Goal: Task Accomplishment & Management: Complete application form

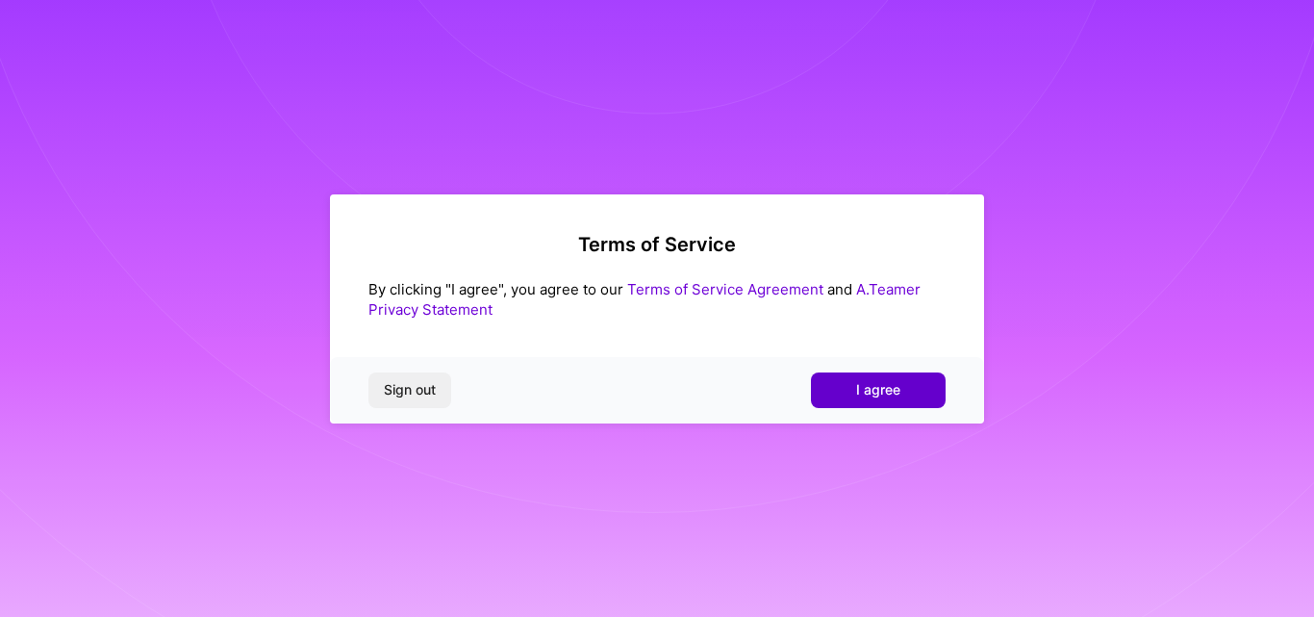
click at [906, 401] on button "I agree" at bounding box center [878, 389] width 135 height 35
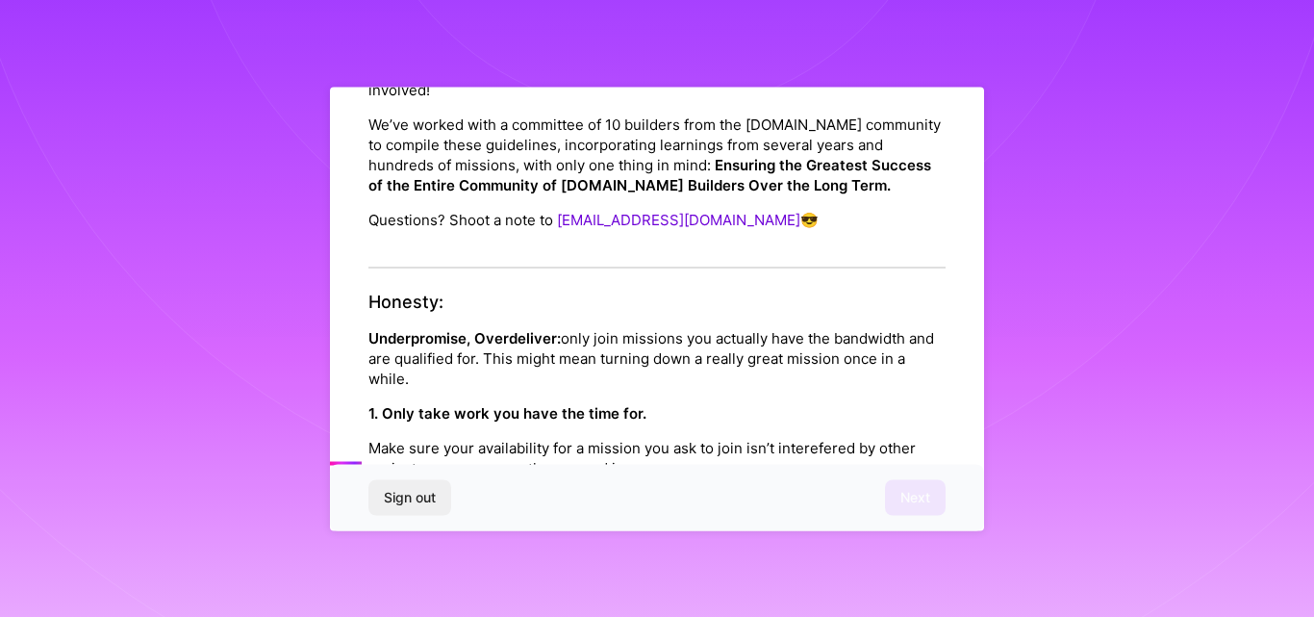
scroll to position [192, 0]
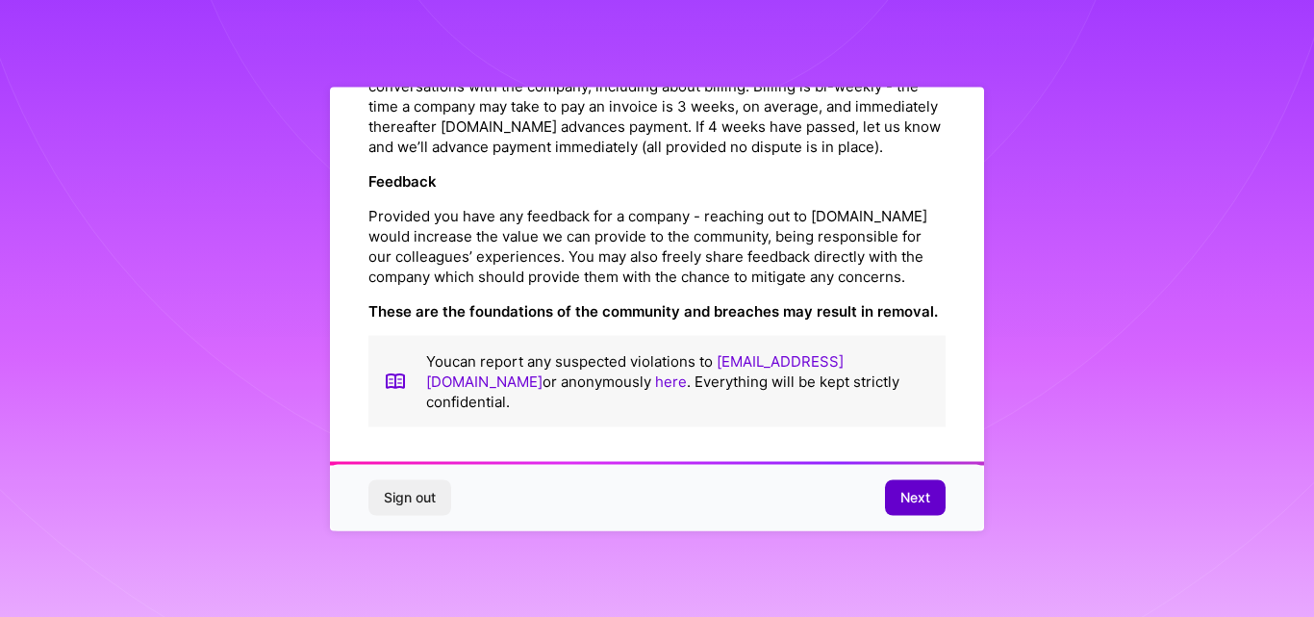
click at [927, 507] on button "Next" at bounding box center [915, 497] width 61 height 35
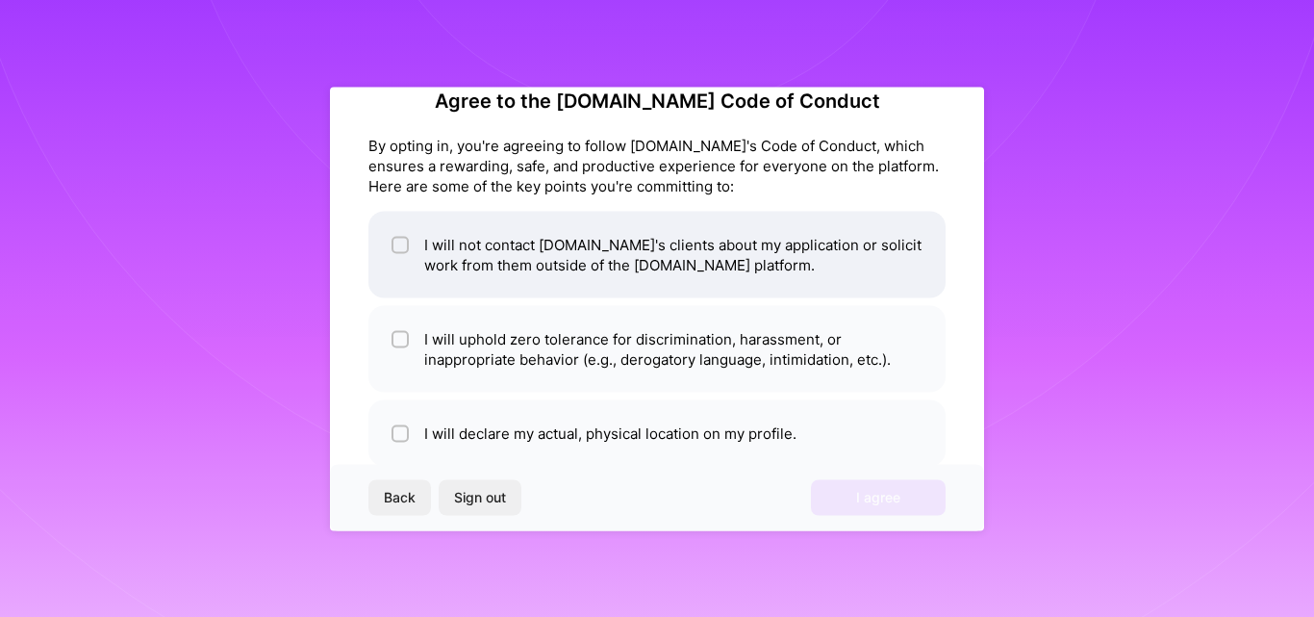
scroll to position [0, 0]
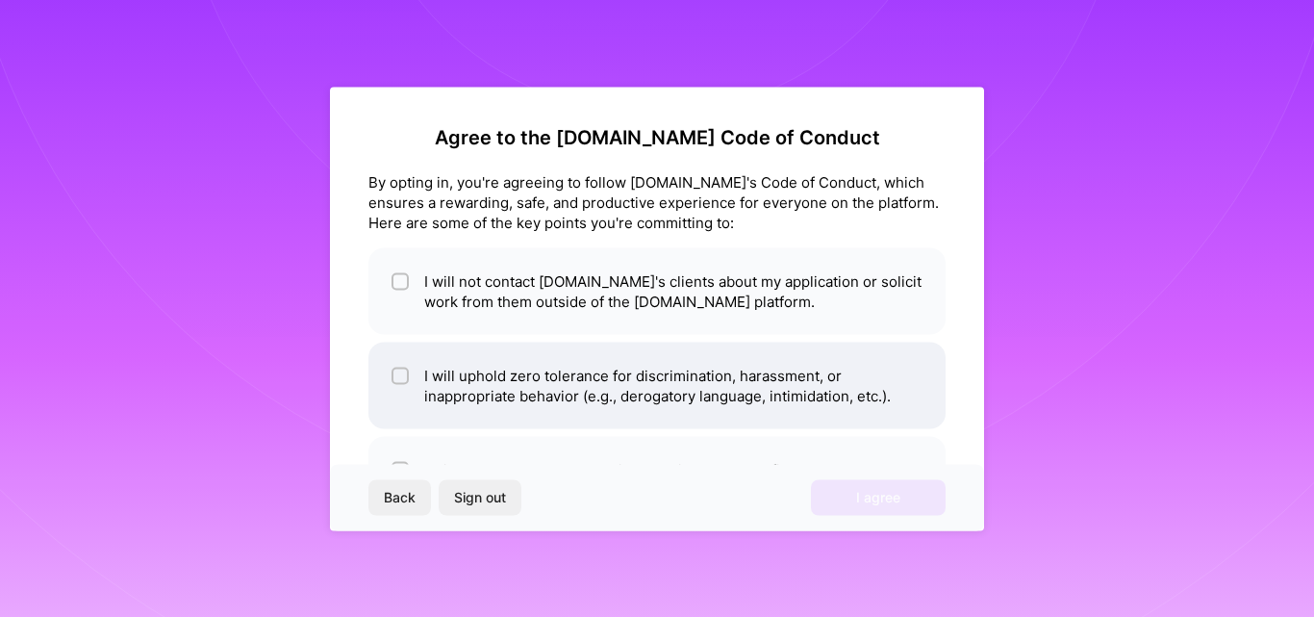
click at [677, 359] on li "I will uphold zero tolerance for discrimination, harassment, or inappropriate b…" at bounding box center [657, 385] width 577 height 87
click at [623, 372] on li "I will uphold zero tolerance for discrimination, harassment, or inappropriate b…" at bounding box center [657, 385] width 577 height 87
checkbox input "false"
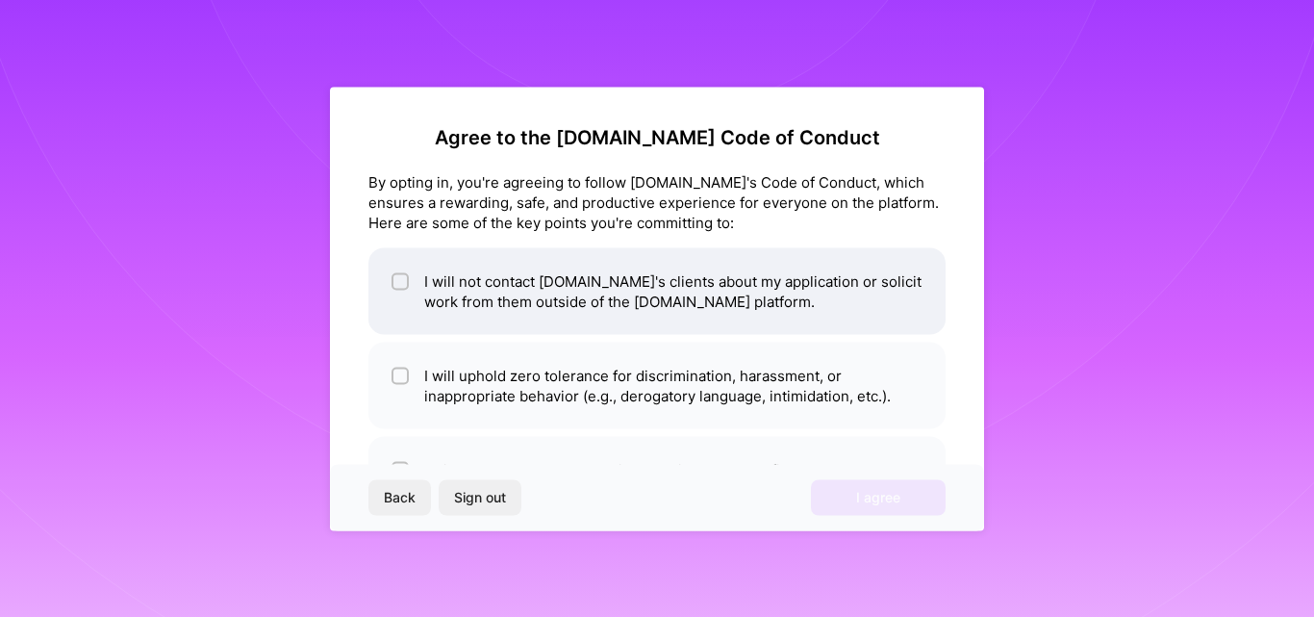
click at [630, 318] on li "I will not contact [DOMAIN_NAME]'s clients about my application or solicit work…" at bounding box center [657, 290] width 577 height 87
checkbox input "true"
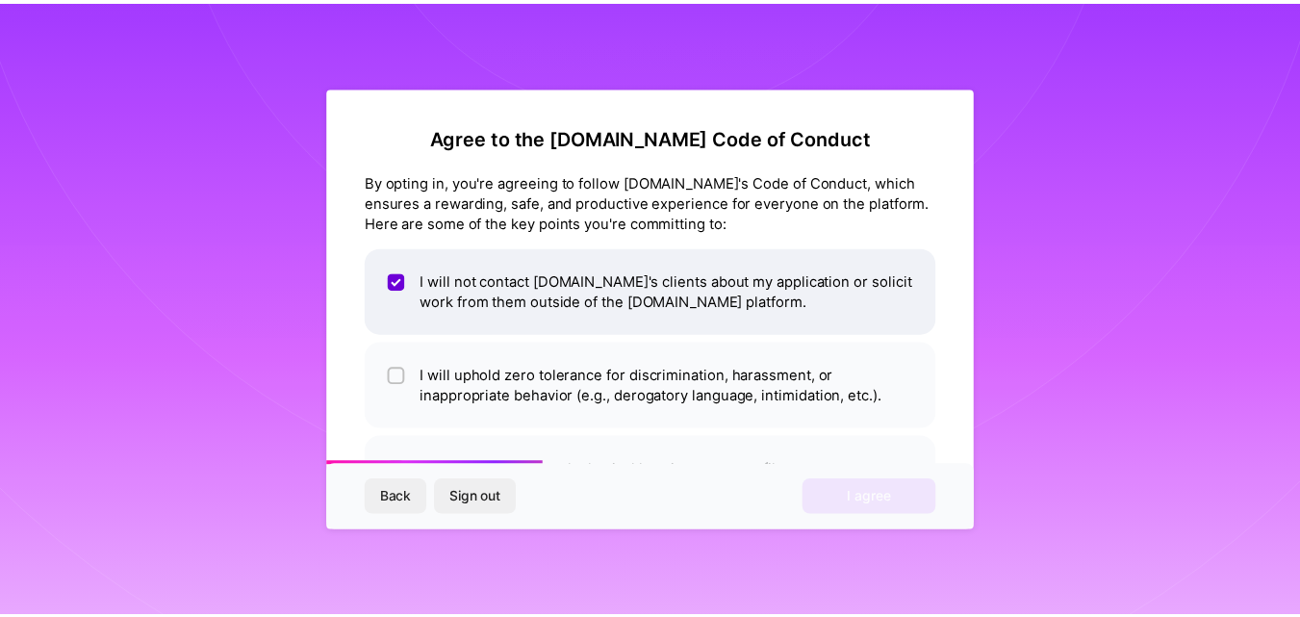
scroll to position [76, 0]
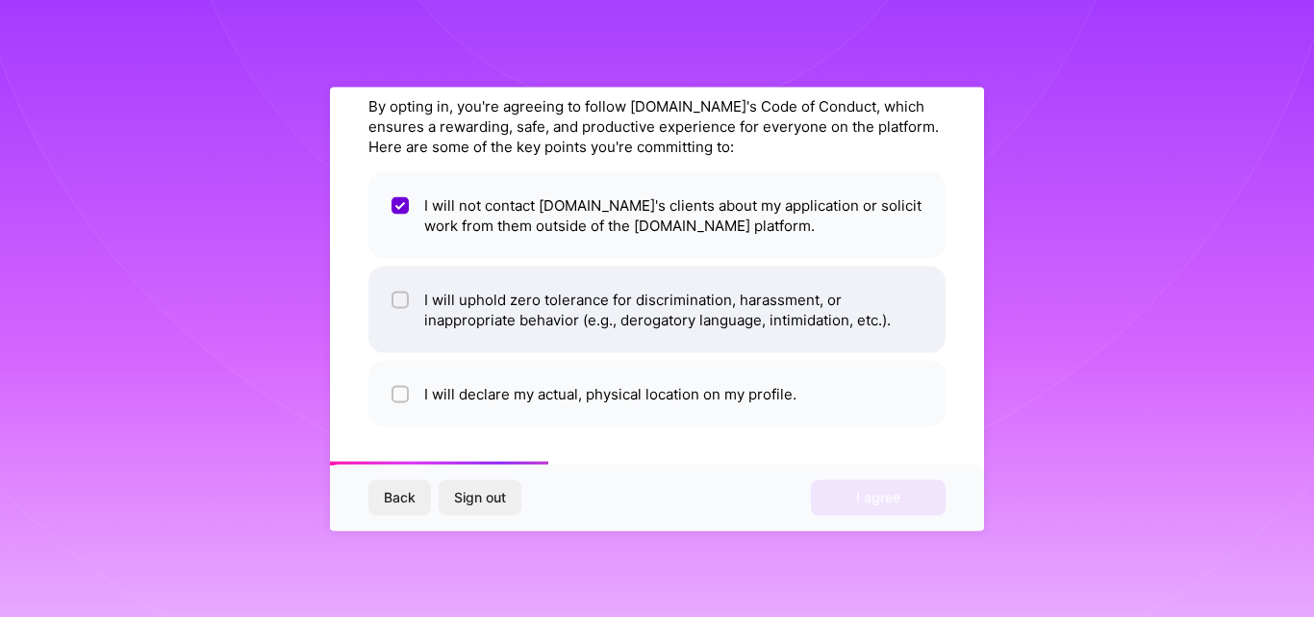
click at [604, 326] on li "I will uphold zero tolerance for discrimination, harassment, or inappropriate b…" at bounding box center [657, 309] width 577 height 87
checkbox input "true"
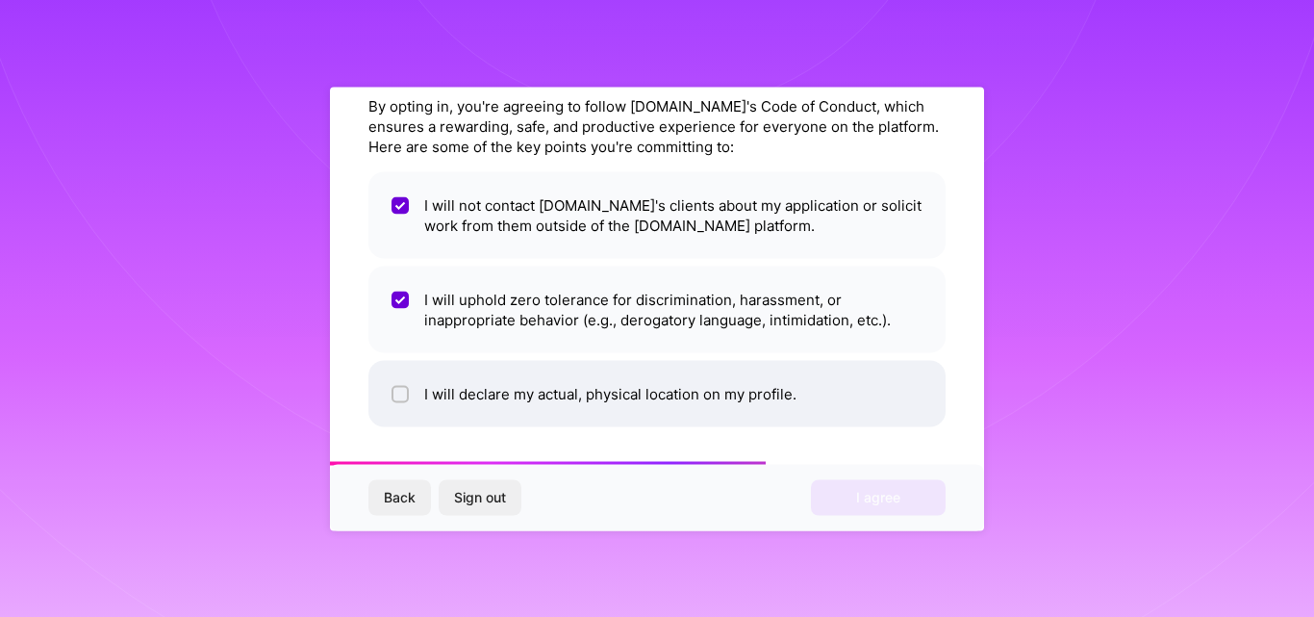
click at [530, 401] on li "I will declare my actual, physical location on my profile." at bounding box center [657, 393] width 577 height 66
checkbox input "true"
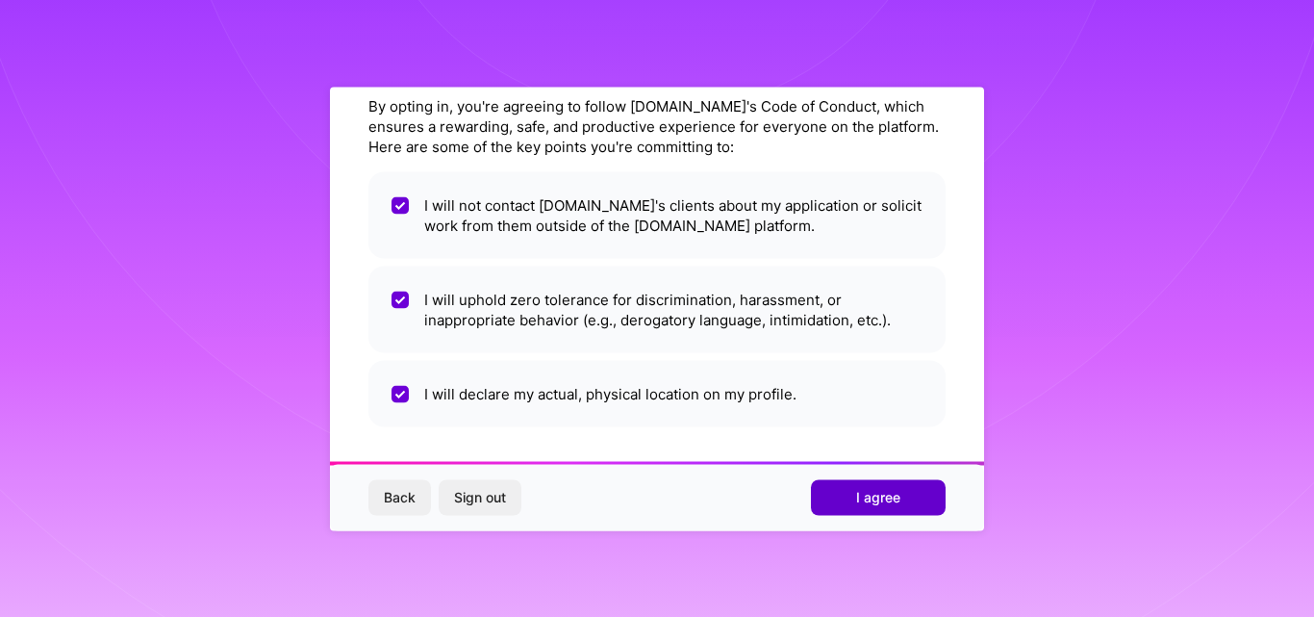
click at [865, 494] on span "I agree" at bounding box center [878, 497] width 44 height 19
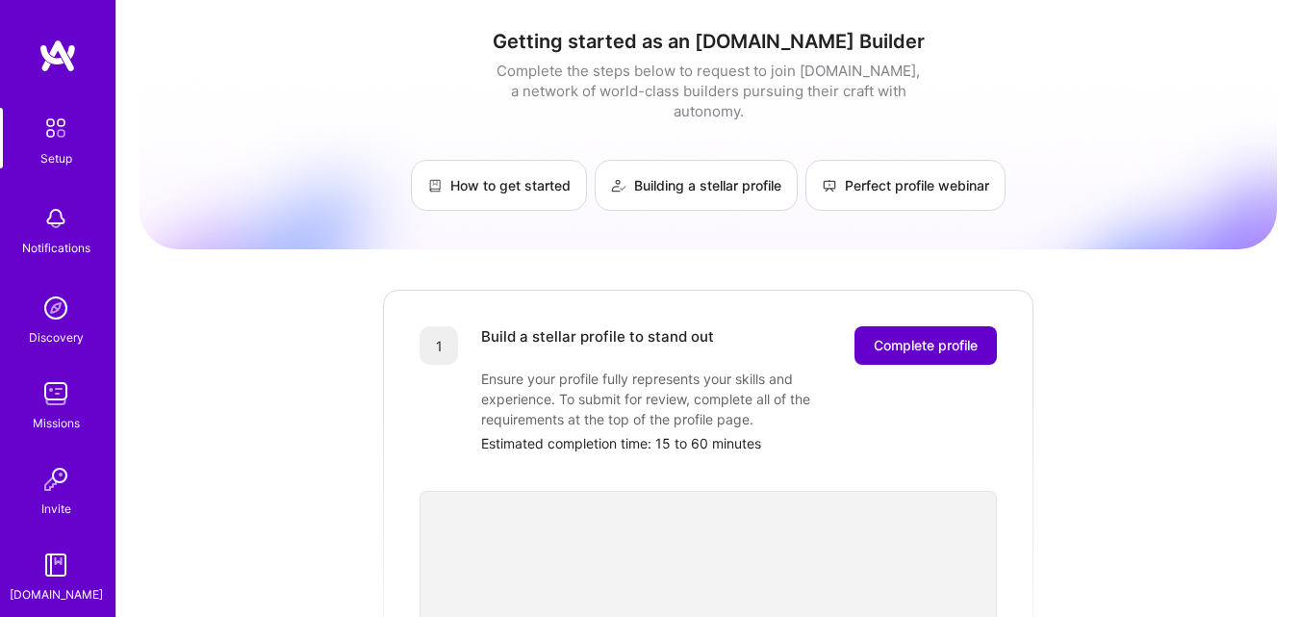
click at [960, 337] on button "Complete profile" at bounding box center [925, 345] width 142 height 38
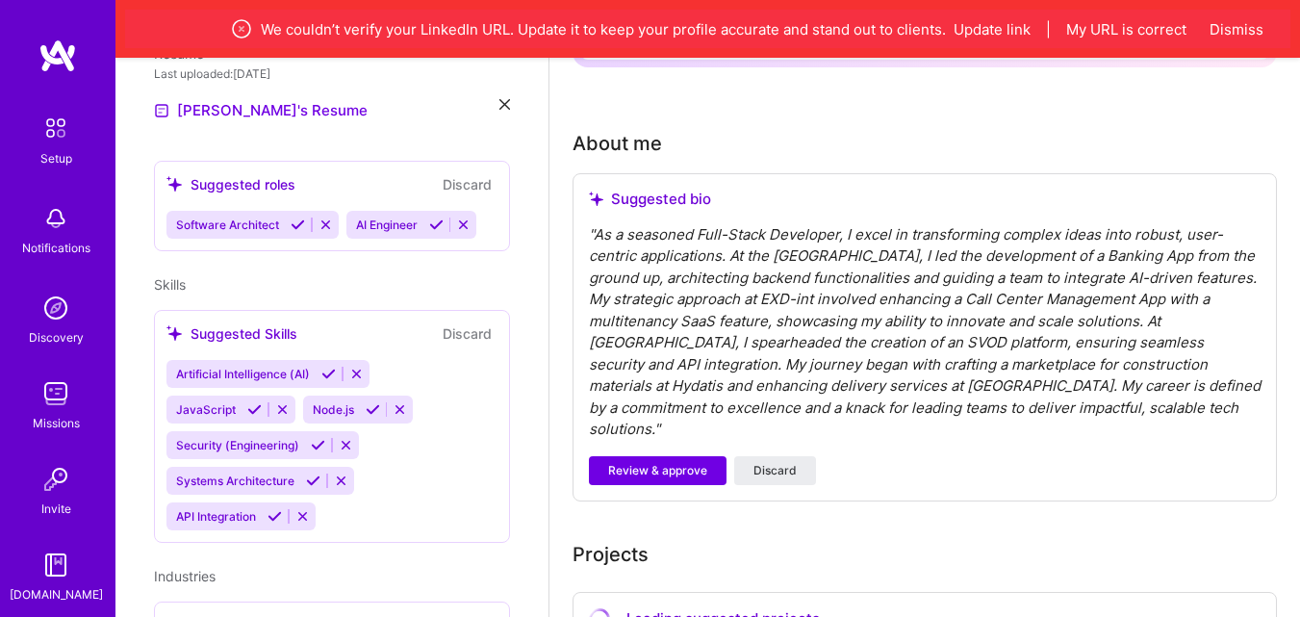
scroll to position [674, 0]
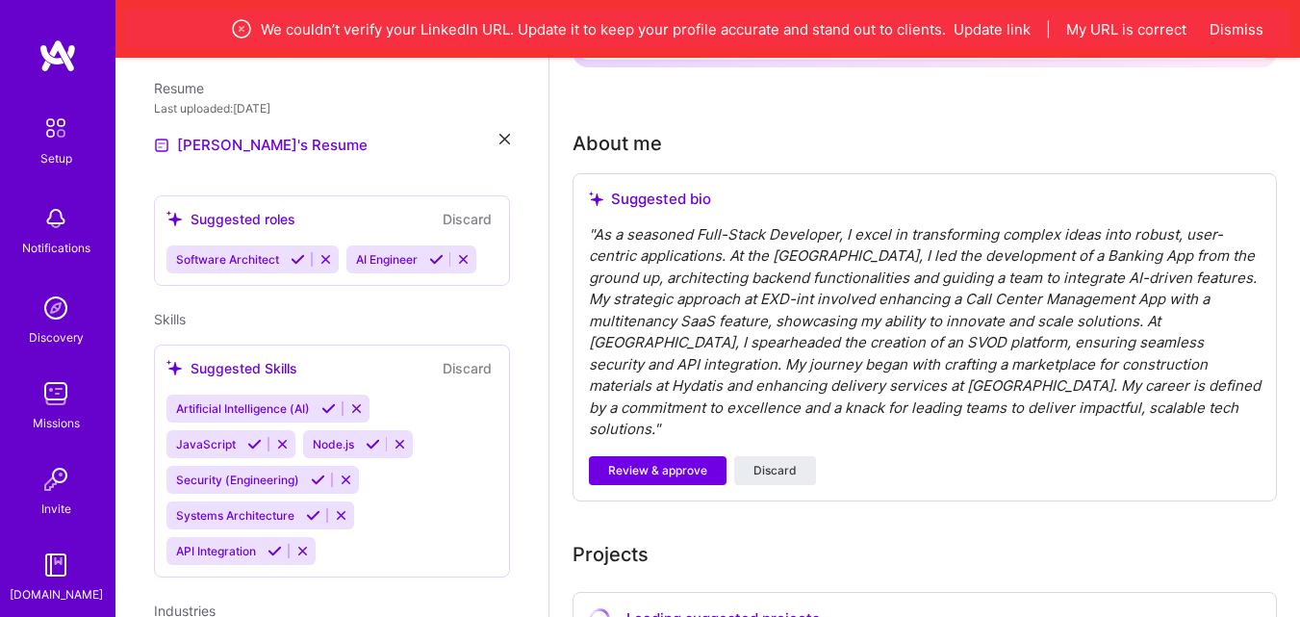
click at [350, 472] on icon at bounding box center [346, 479] width 14 height 14
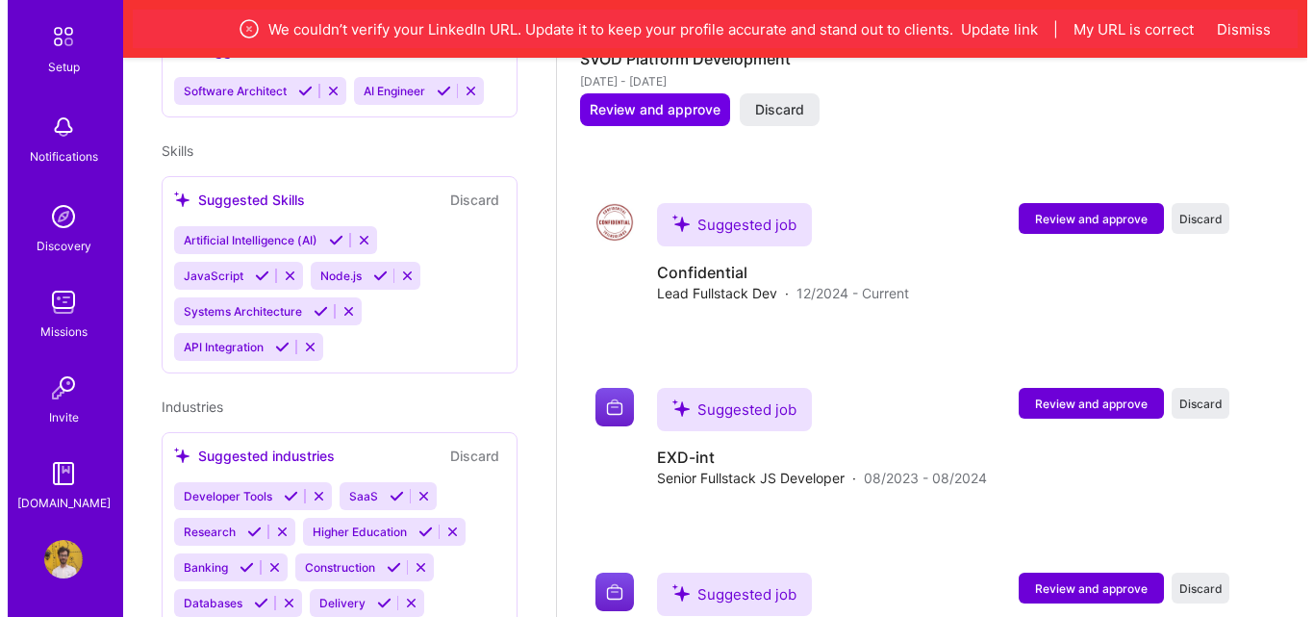
scroll to position [2594, 0]
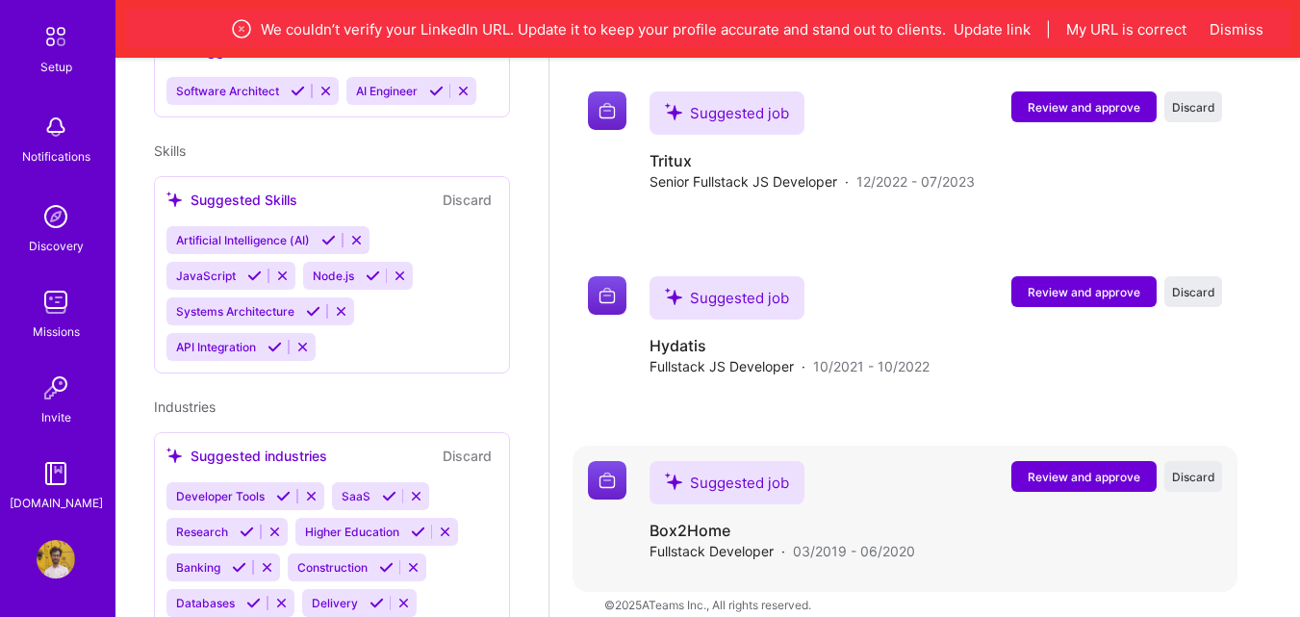
click at [1108, 469] on span "Review and approve" at bounding box center [1084, 477] width 113 height 16
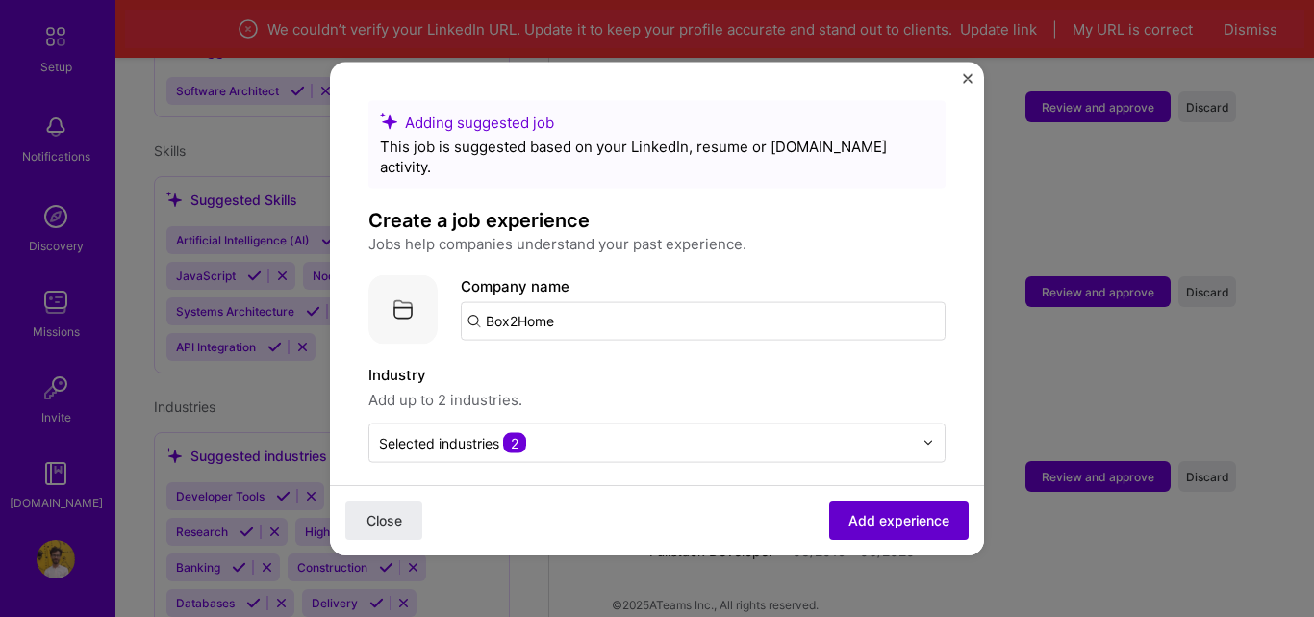
click at [874, 520] on span "Add experience" at bounding box center [899, 520] width 101 height 19
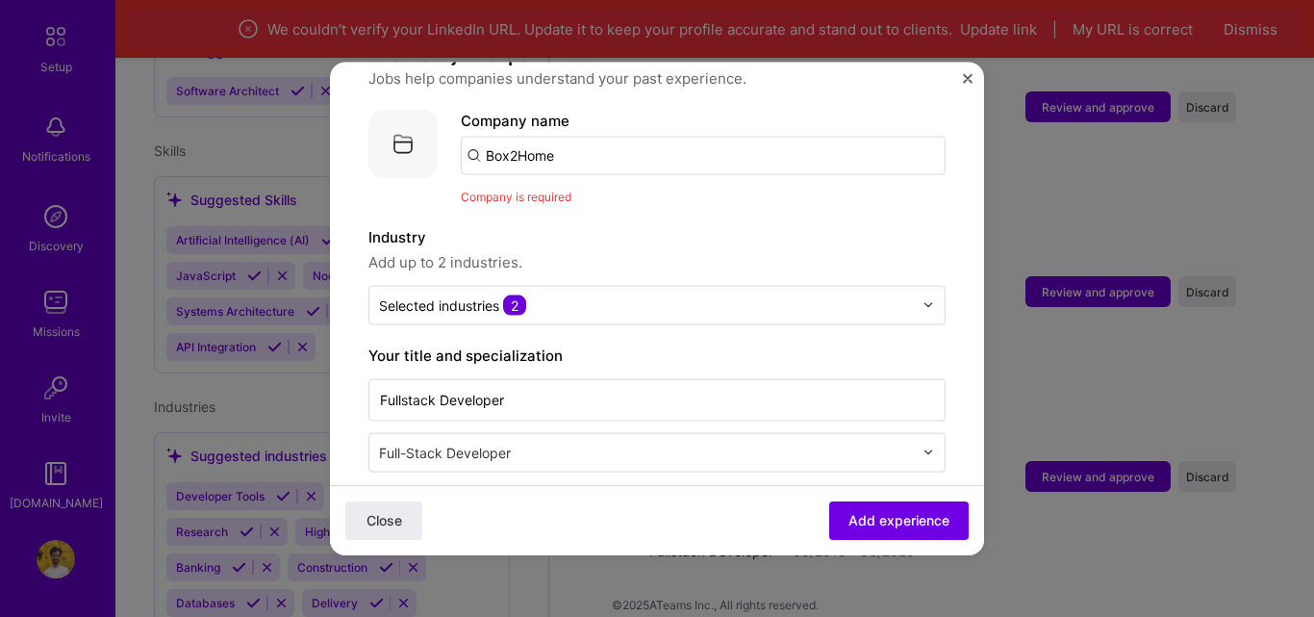
scroll to position [192, 0]
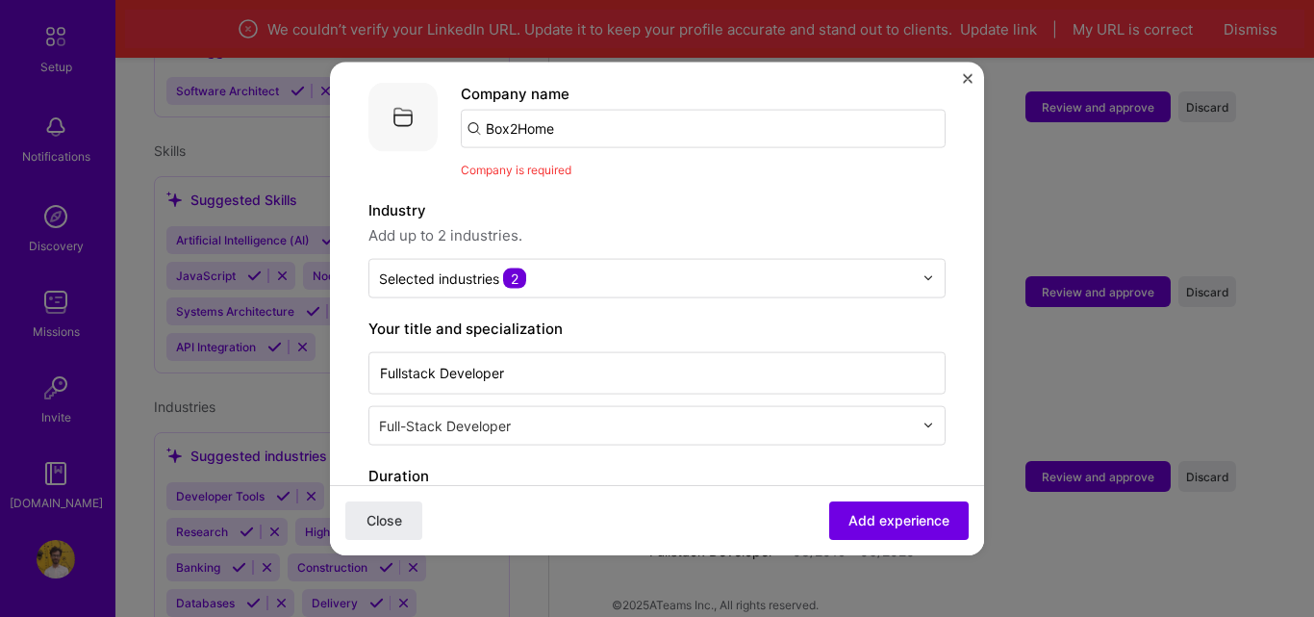
click at [623, 111] on input "Box2Home" at bounding box center [703, 128] width 485 height 38
click at [896, 531] on button "Add experience" at bounding box center [899, 520] width 140 height 38
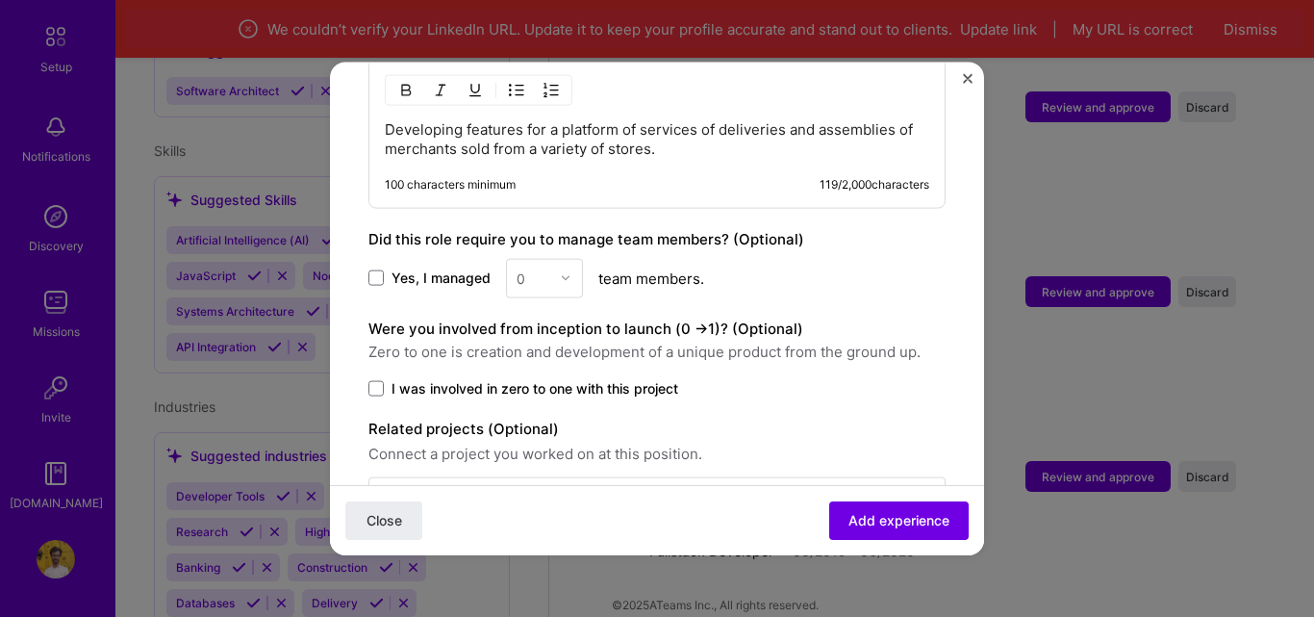
scroll to position [1251, 0]
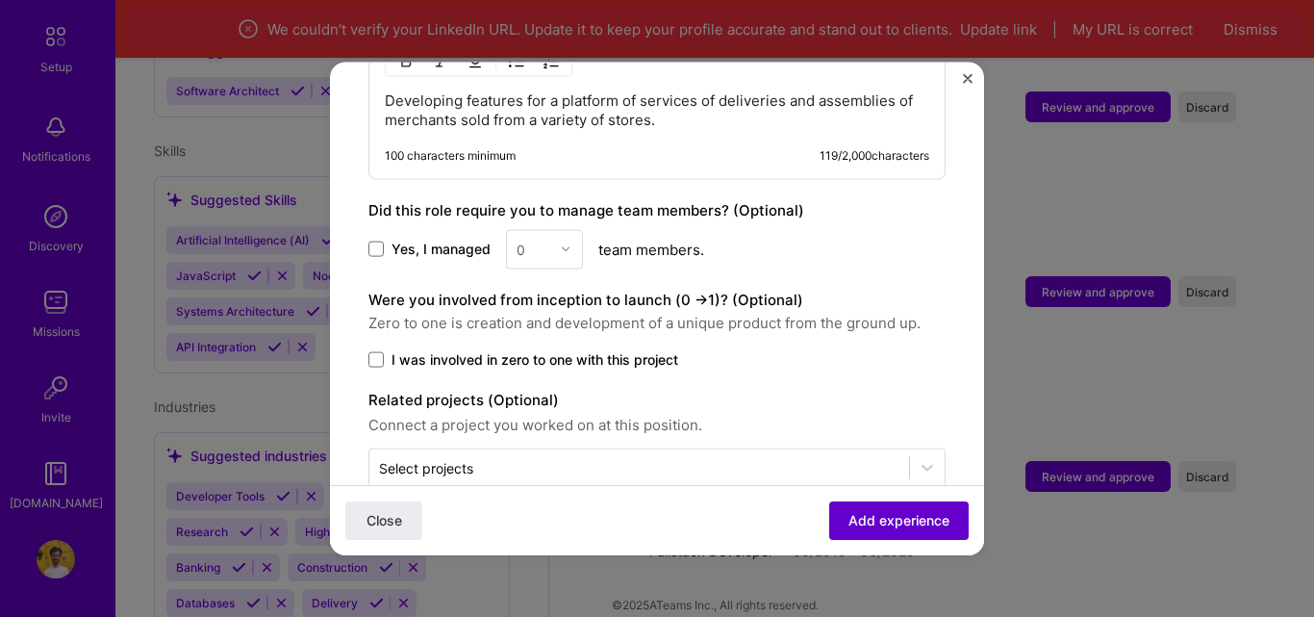
click at [849, 524] on span "Add experience" at bounding box center [899, 520] width 101 height 19
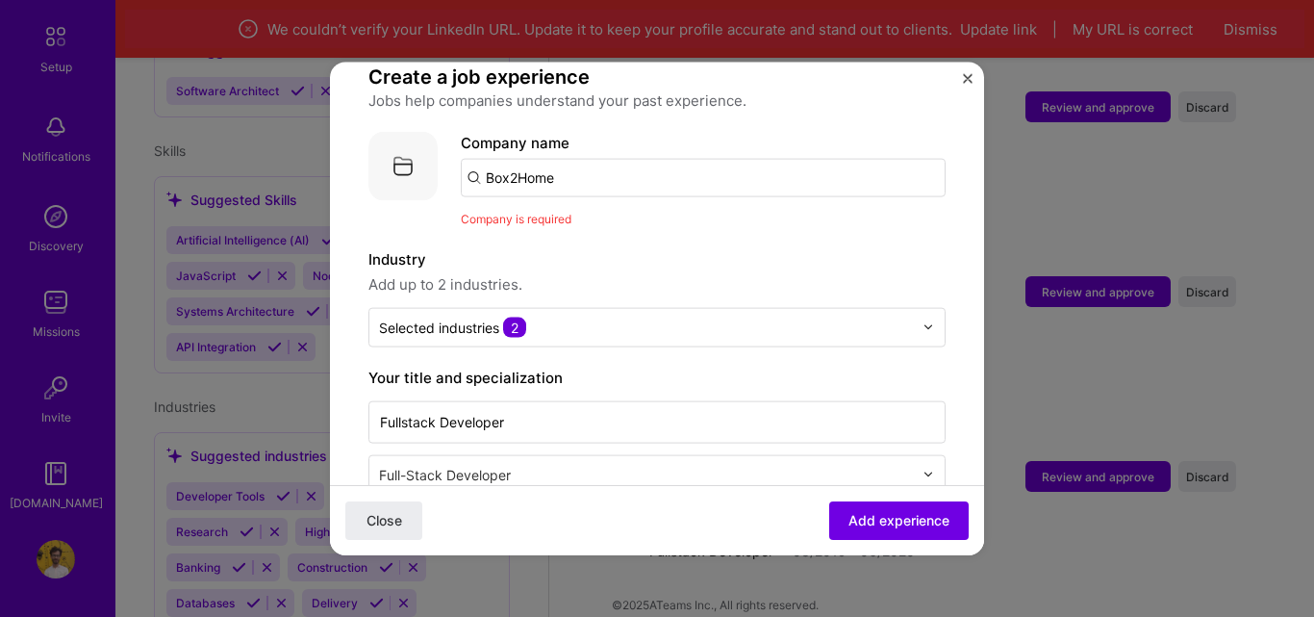
scroll to position [0, 0]
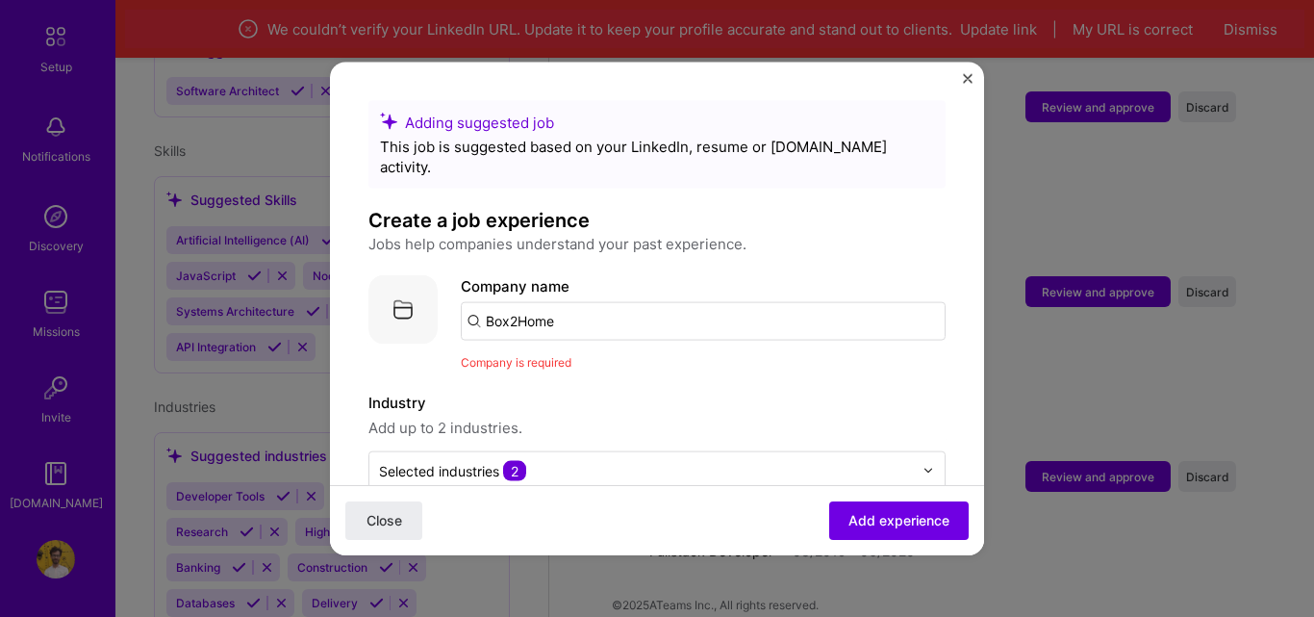
click at [568, 303] on input "Box2Home" at bounding box center [703, 320] width 485 height 38
drag, startPoint x: 543, startPoint y: 306, endPoint x: 565, endPoint y: 307, distance: 22.2
click at [565, 307] on input "Box2Home" at bounding box center [703, 320] width 485 height 38
click at [854, 523] on span "Add experience" at bounding box center [899, 520] width 101 height 19
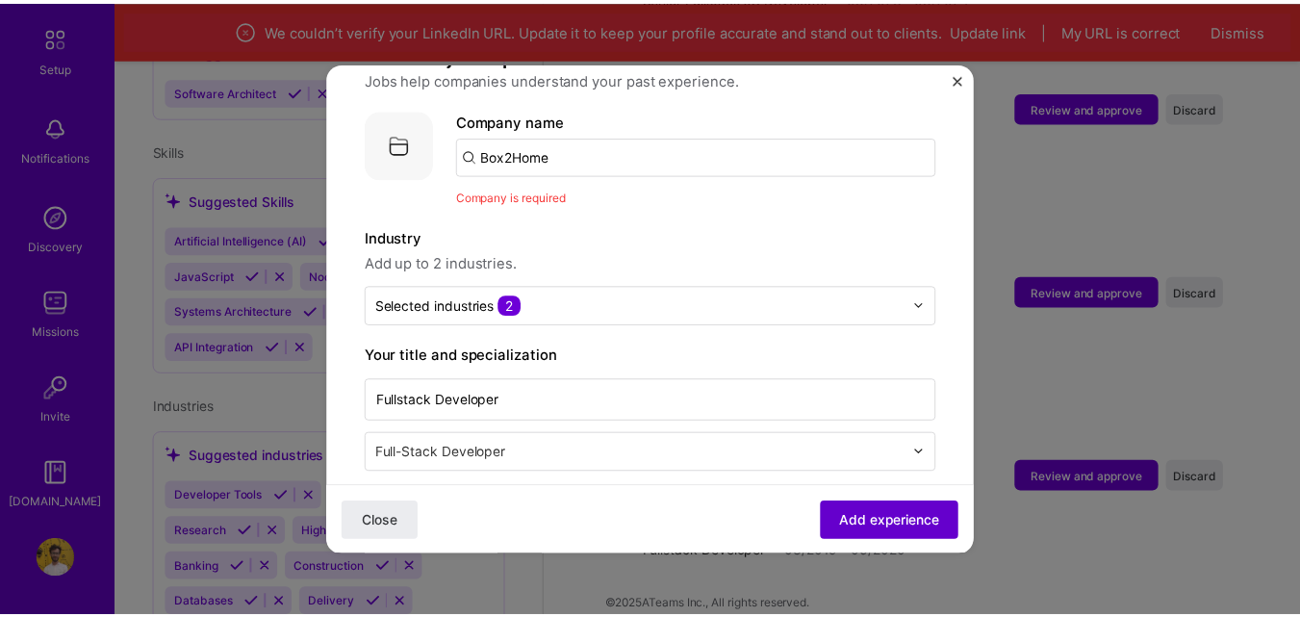
scroll to position [192, 0]
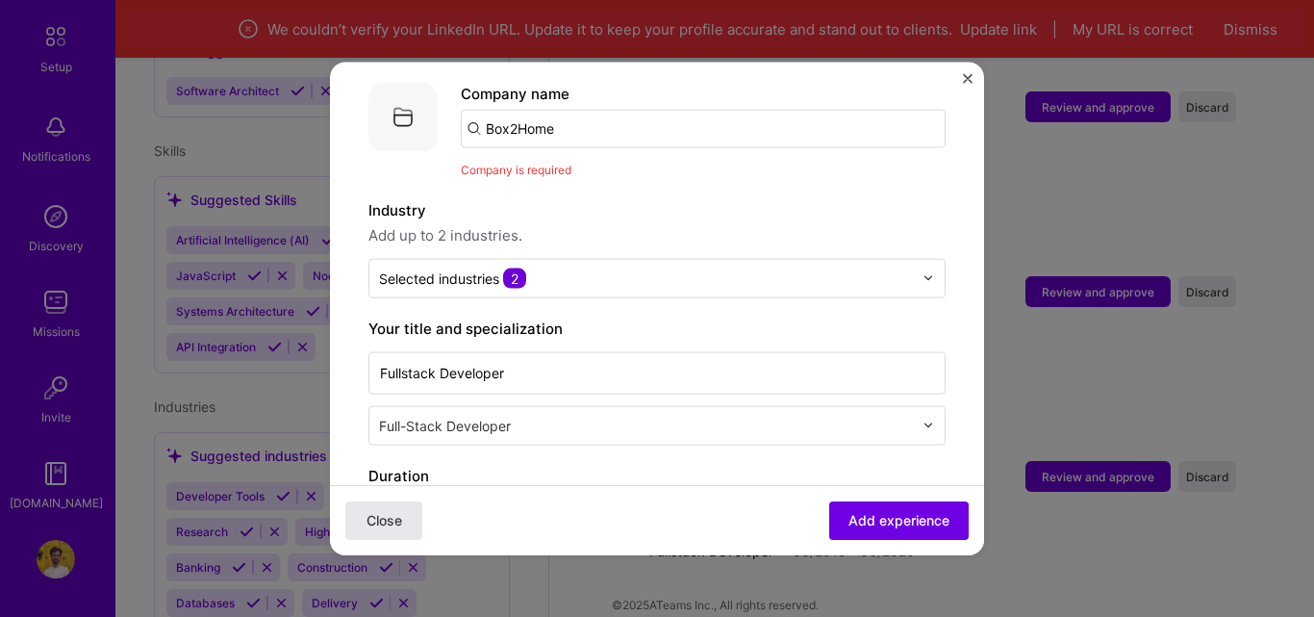
click at [385, 520] on span "Close" at bounding box center [385, 520] width 36 height 19
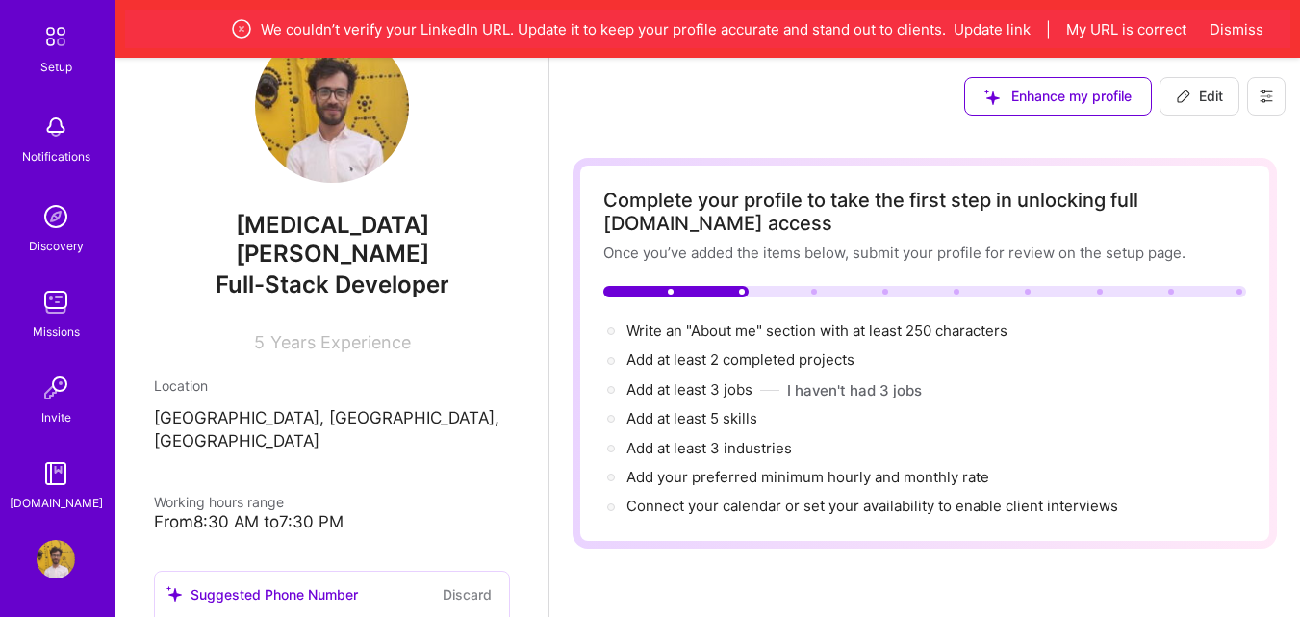
scroll to position [0, 0]
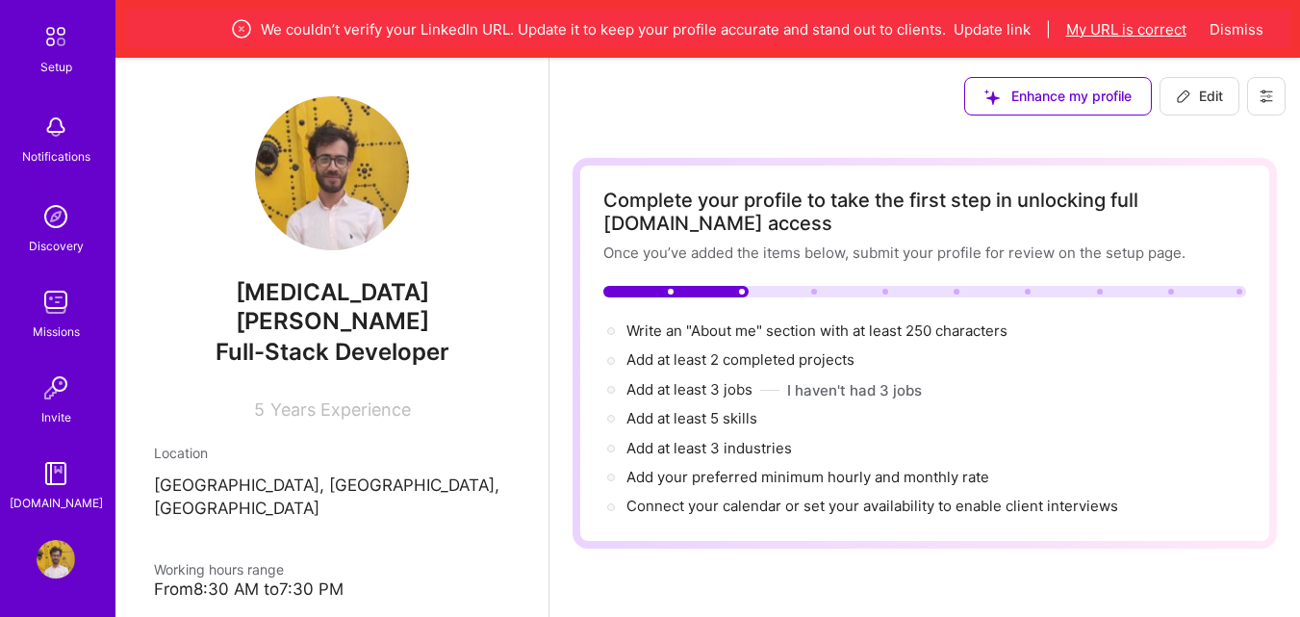
click at [1123, 31] on button "My URL is correct" at bounding box center [1126, 29] width 120 height 20
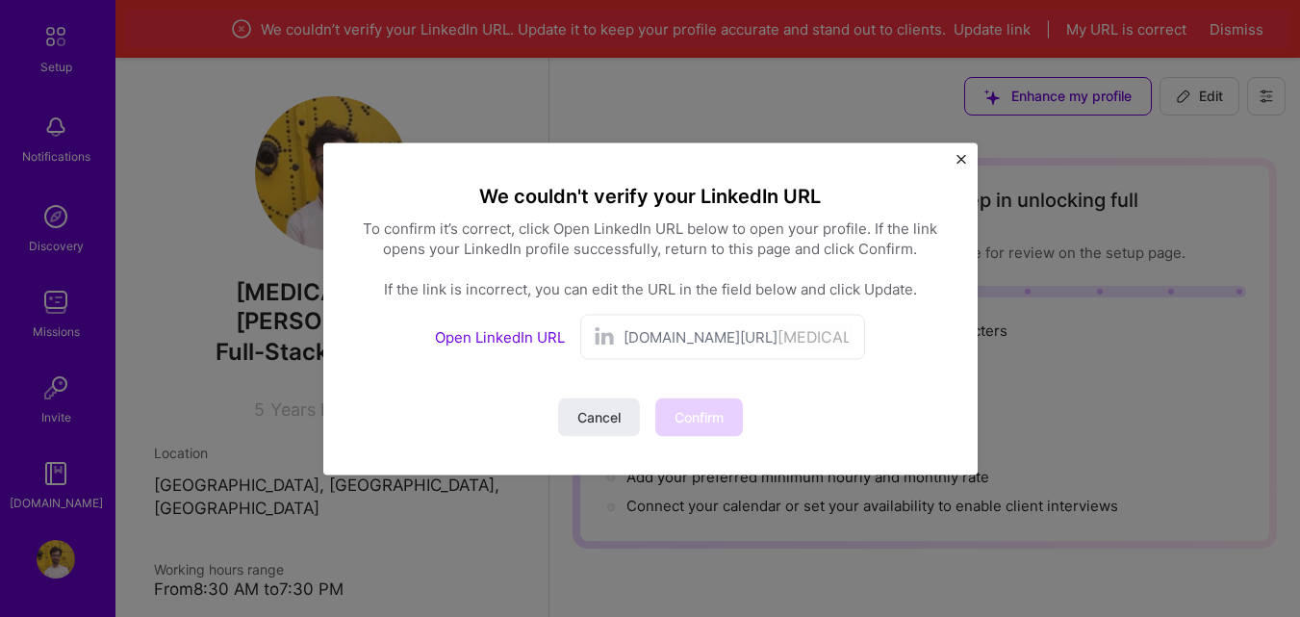
click at [697, 330] on span "[DOMAIN_NAME][URL]" at bounding box center [701, 336] width 154 height 20
click at [488, 330] on link "Open LinkedIn URL" at bounding box center [500, 336] width 130 height 18
click at [701, 421] on span "Confirm" at bounding box center [699, 416] width 49 height 19
